Goal: Information Seeking & Learning: Learn about a topic

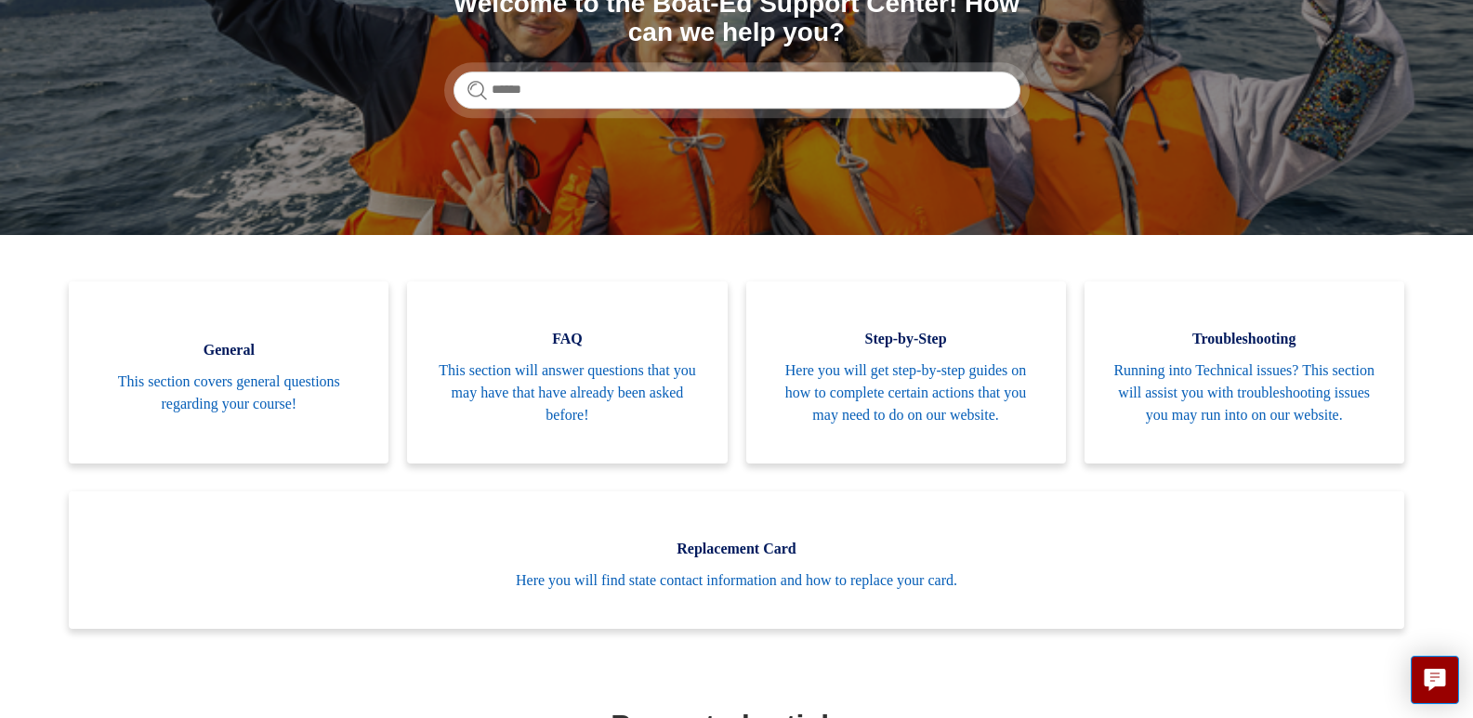
scroll to position [260, 0]
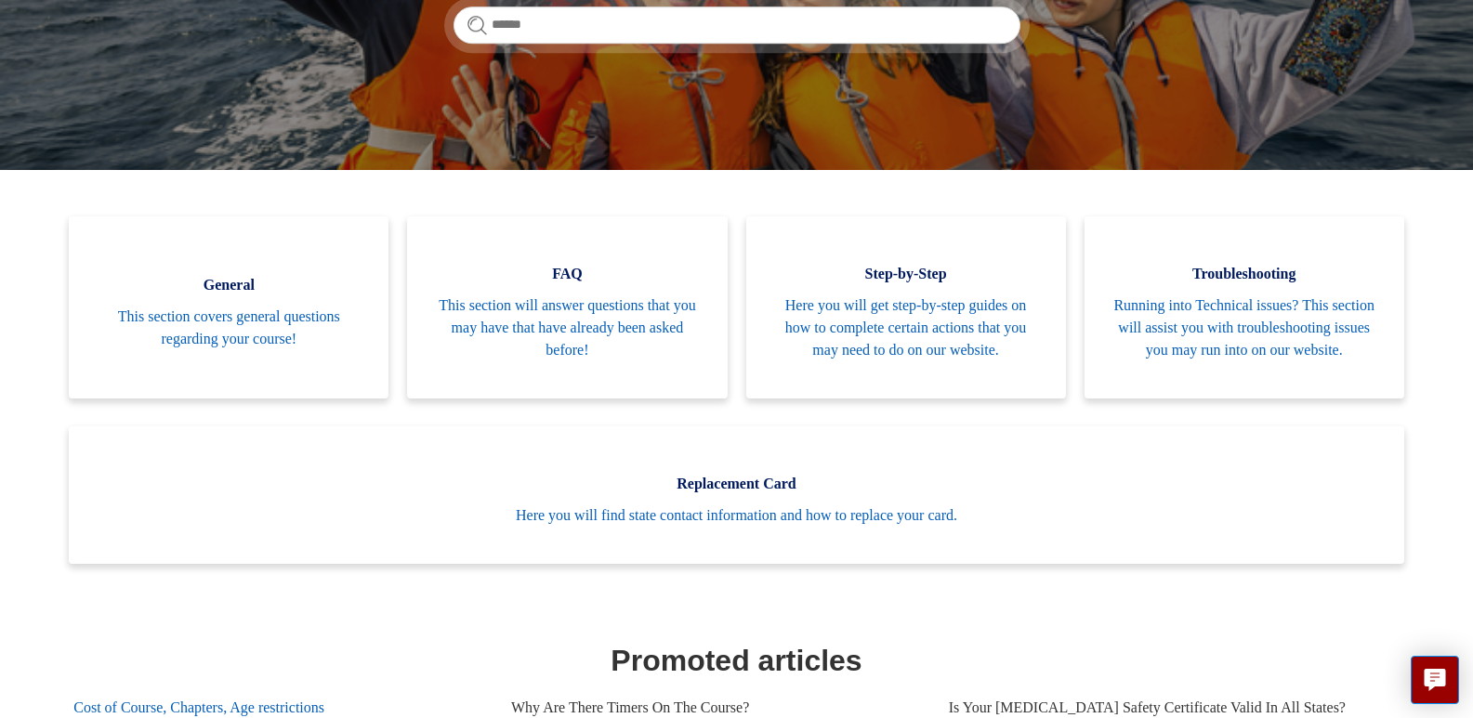
click at [235, 683] on link "Cost of Course, Chapters, Age restrictions" at bounding box center [278, 708] width 410 height 50
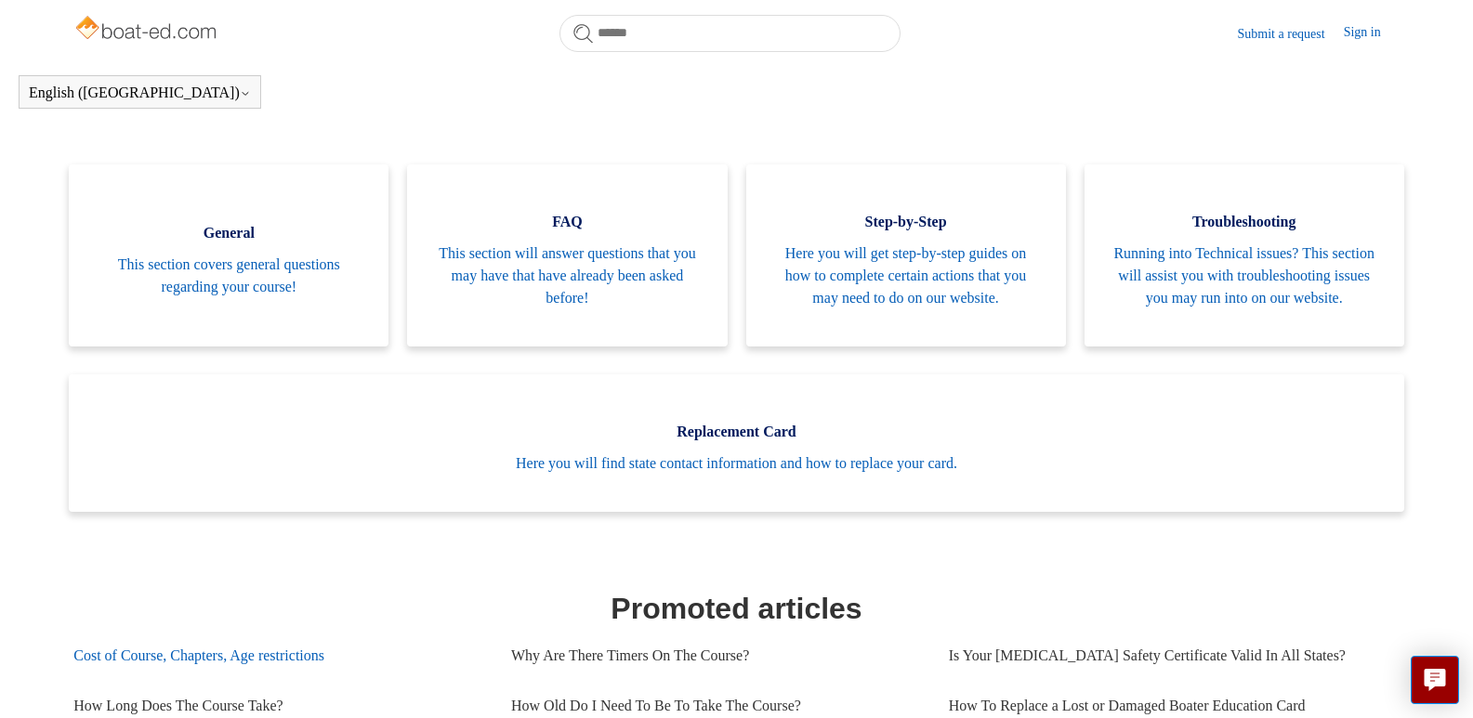
scroll to position [320, 0]
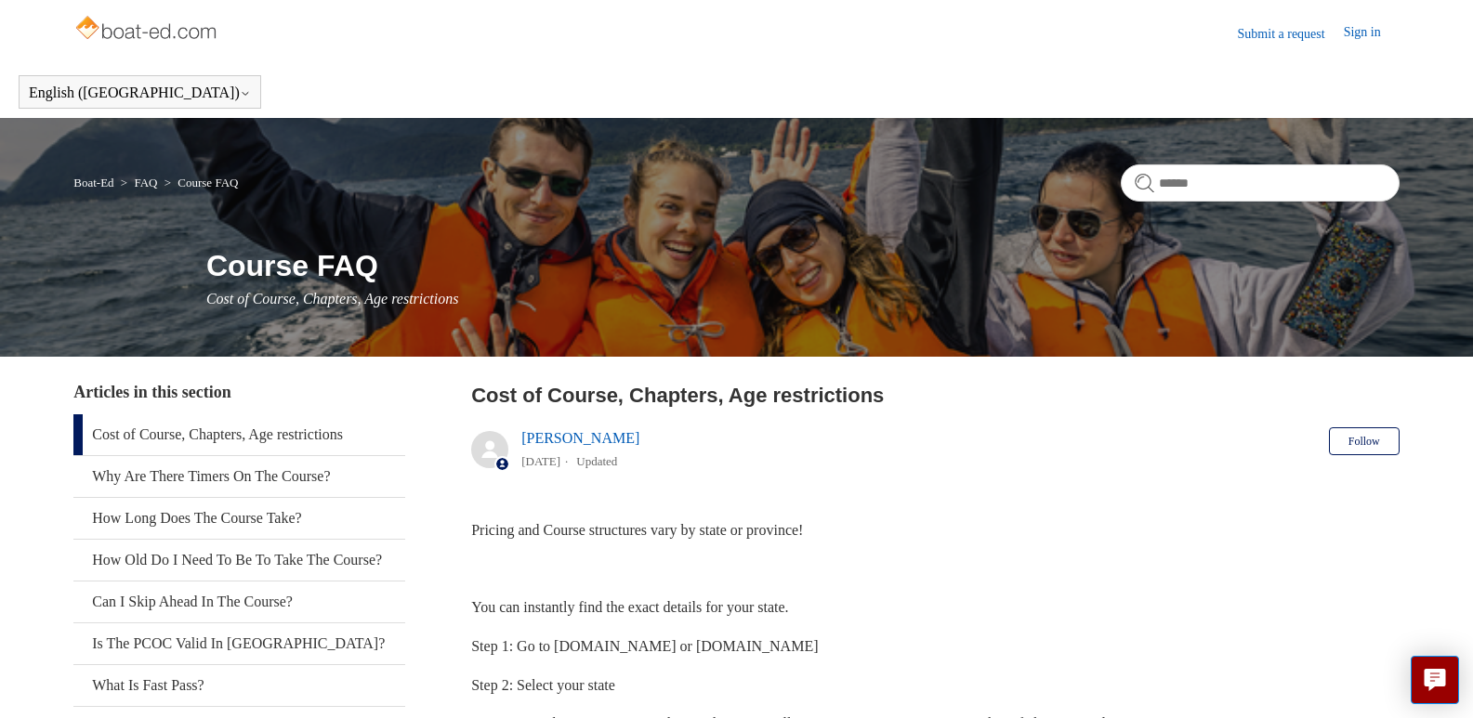
click at [330, 436] on link "Cost of Course, Chapters, Age restrictions" at bounding box center [239, 435] width 332 height 41
click at [138, 436] on link "Cost of Course, Chapters, Age restrictions" at bounding box center [239, 435] width 332 height 41
click at [142, 432] on link "Cost of Course, Chapters, Age restrictions" at bounding box center [239, 435] width 332 height 41
click at [1107, 474] on header "Cost of Course, Chapters, Age restrictions [PERSON_NAME] [DATE] Updated Follow …" at bounding box center [935, 430] width 929 height 101
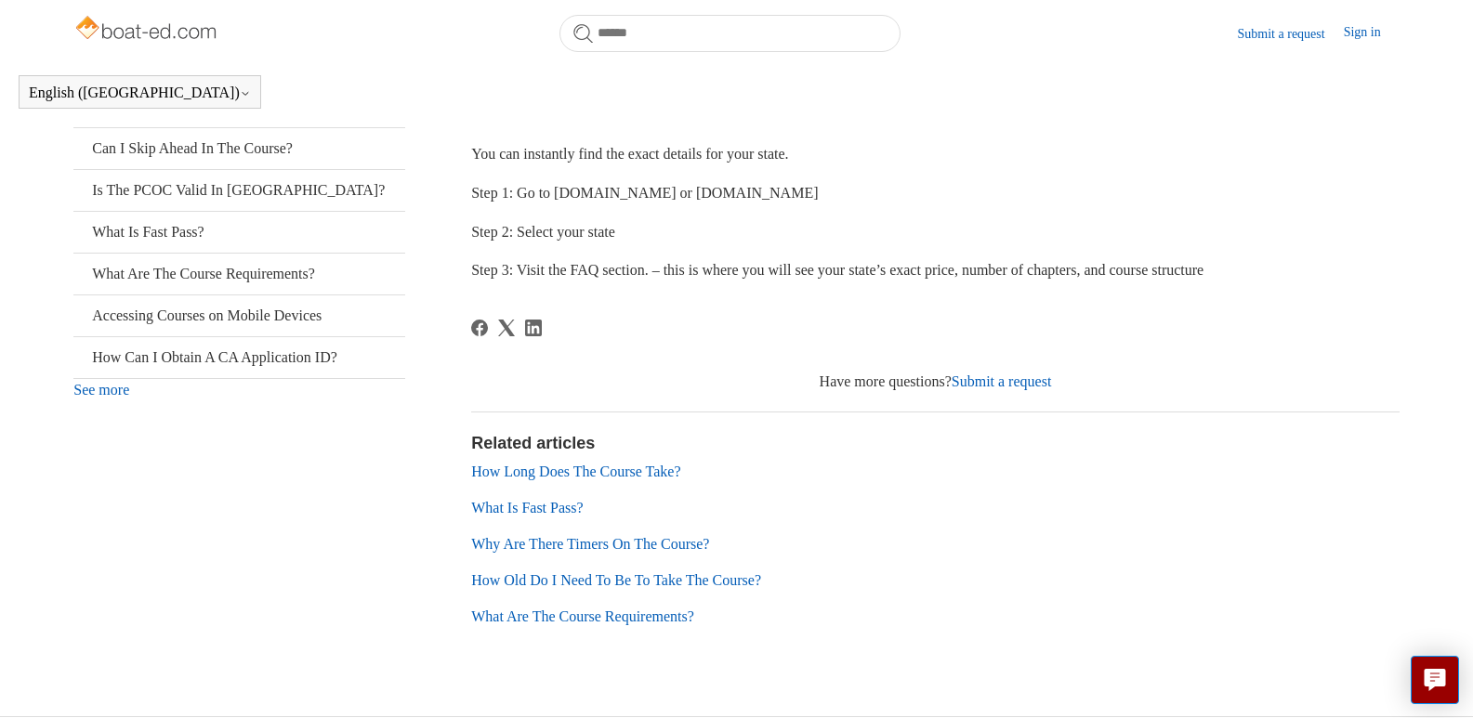
scroll to position [441, 0]
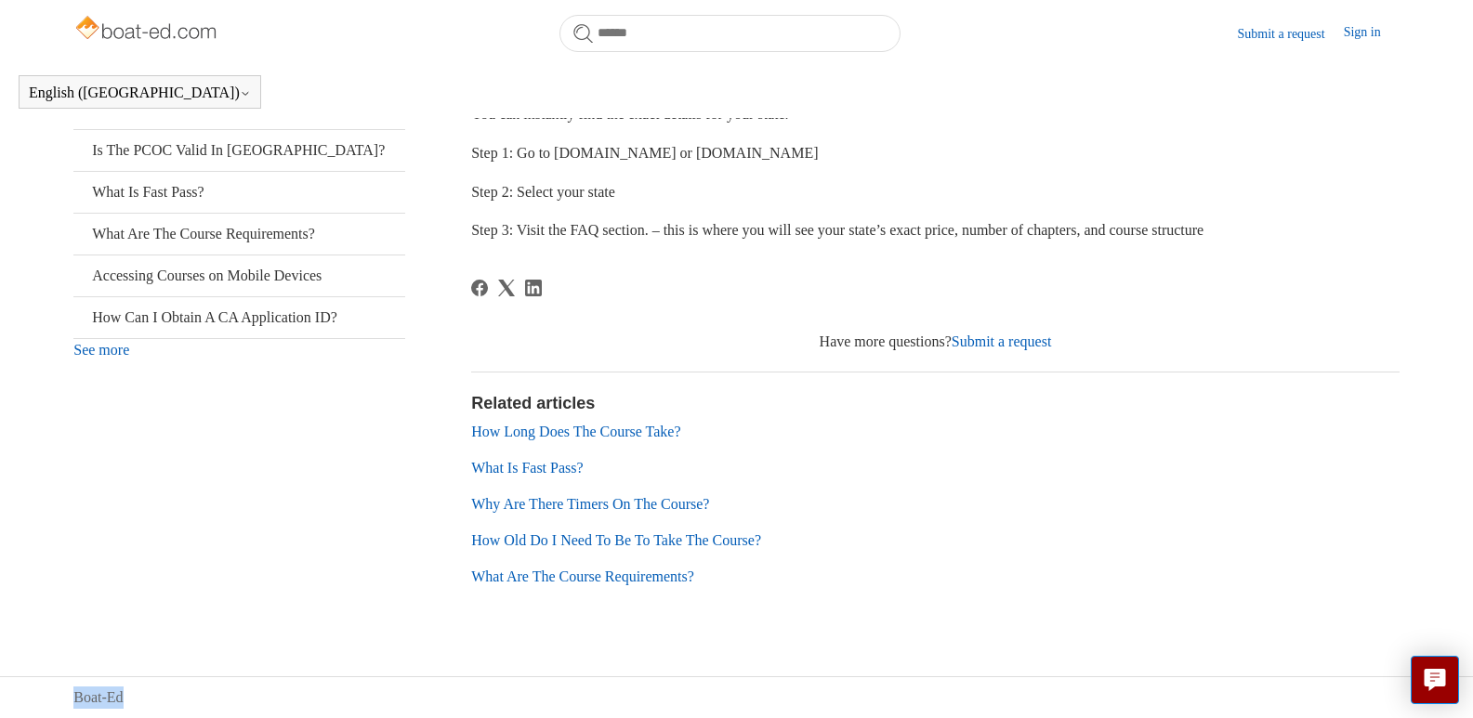
drag, startPoint x: 989, startPoint y: 560, endPoint x: 207, endPoint y: 639, distance: 785.6
click at [207, 639] on body "Skip to main content Submit a request Sign in English ([GEOGRAPHIC_DATA]) Españ…" at bounding box center [736, 139] width 1473 height 1160
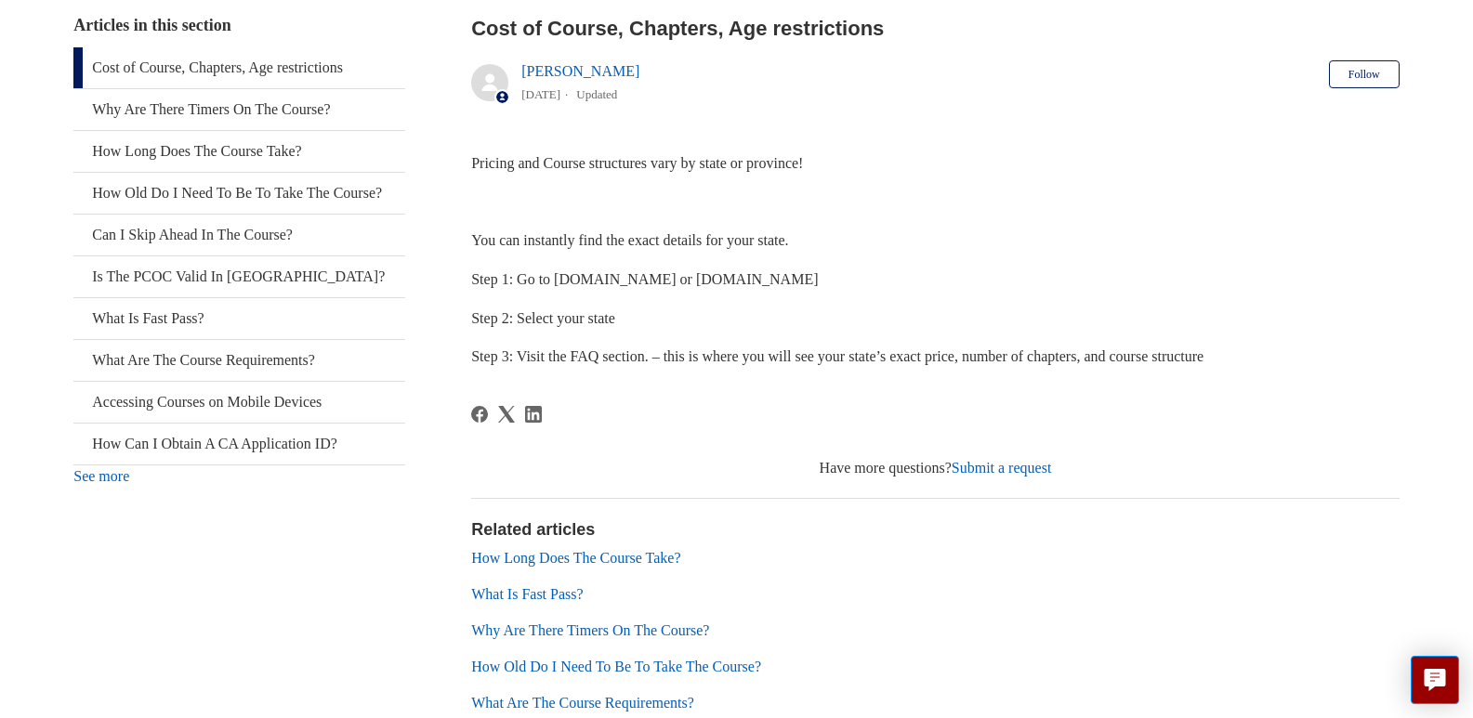
scroll to position [419, 0]
